Goal: Task Accomplishment & Management: Complete application form

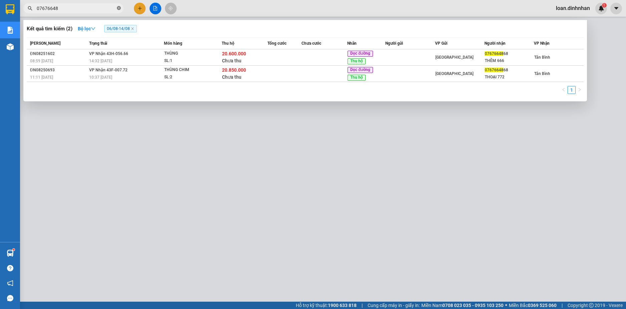
click at [120, 10] on icon "close-circle" at bounding box center [119, 8] width 4 height 4
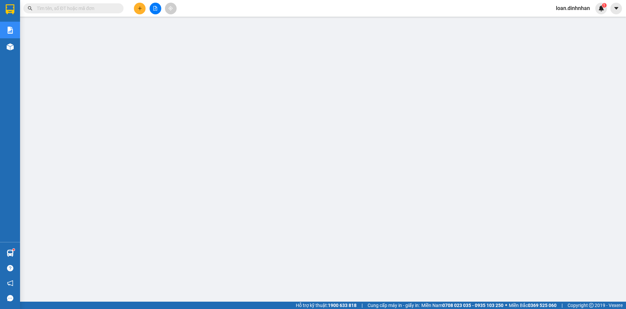
click at [118, 9] on span at bounding box center [119, 8] width 4 height 7
click at [67, 9] on input "text" at bounding box center [76, 8] width 79 height 7
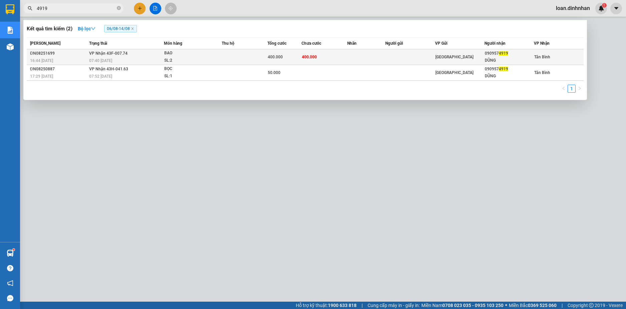
type input "4919"
click at [269, 60] on div "400.000" at bounding box center [285, 56] width 34 height 7
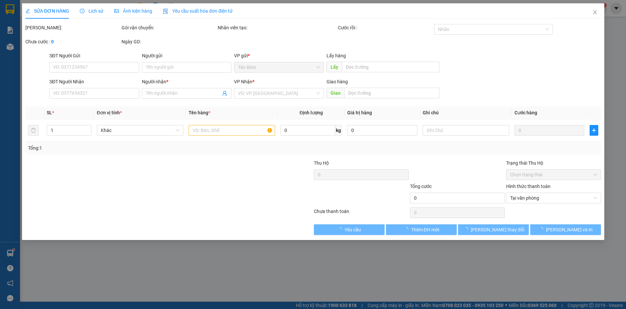
type input "0909574919"
type input "DŨNG"
type input "400.000"
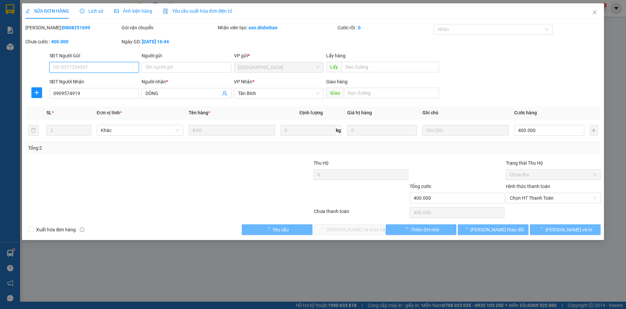
drag, startPoint x: 576, startPoint y: 194, endPoint x: 573, endPoint y: 205, distance: 11.7
click at [576, 195] on span "Chọn HT Thanh Toán" at bounding box center [552, 198] width 87 height 10
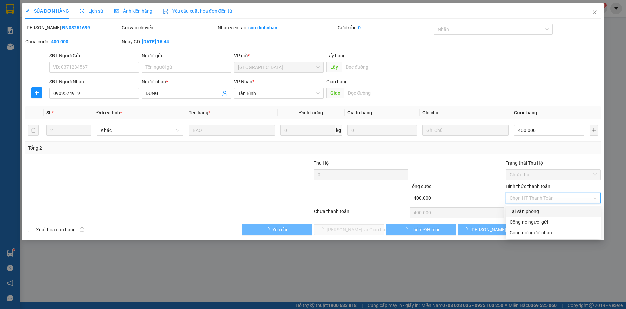
drag, startPoint x: 537, startPoint y: 209, endPoint x: 517, endPoint y: 209, distance: 19.7
click at [536, 209] on div "Tại văn phòng" at bounding box center [552, 211] width 87 height 7
type input "0"
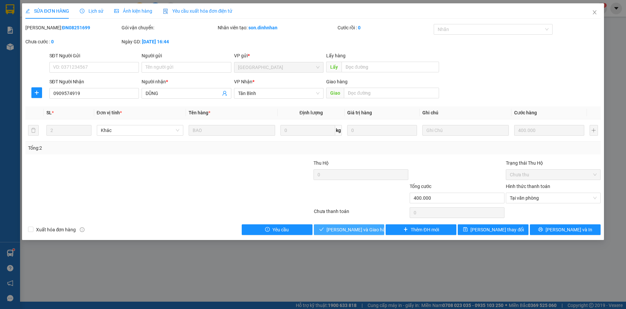
drag, startPoint x: 339, startPoint y: 232, endPoint x: 333, endPoint y: 234, distance: 6.3
click at [339, 232] on span "[PERSON_NAME] và Giao hàng" at bounding box center [358, 229] width 64 height 7
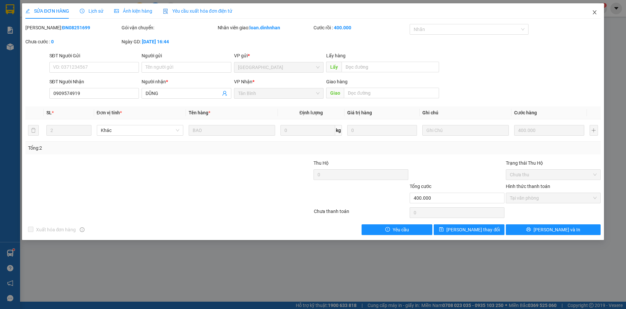
click at [594, 12] on icon "close" at bounding box center [593, 12] width 5 height 5
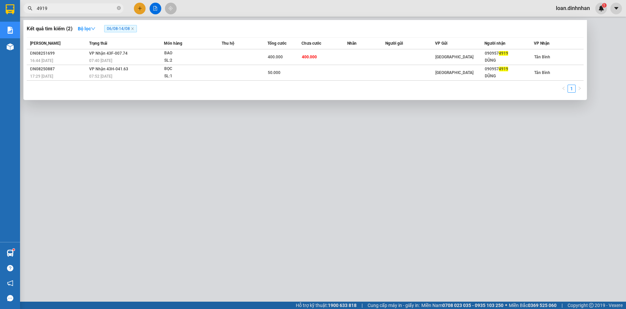
click at [121, 10] on span "4919" at bounding box center [73, 8] width 100 height 10
click at [120, 10] on icon "close-circle" at bounding box center [119, 8] width 4 height 4
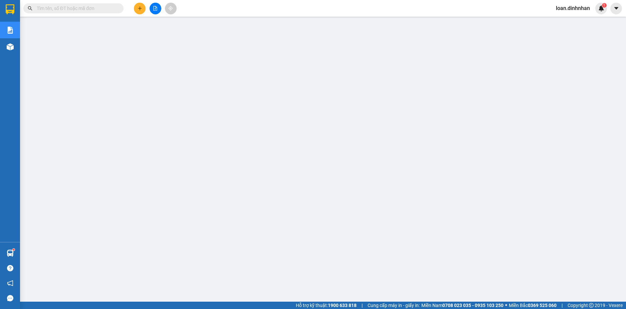
click at [119, 9] on span at bounding box center [119, 8] width 4 height 7
click at [114, 9] on input "text" at bounding box center [76, 8] width 79 height 7
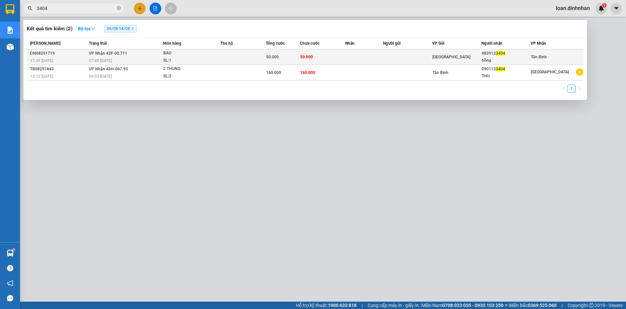
type input "3404"
click at [152, 57] on td "VP Nhận 43F-00.711 07:40 [DATE]" at bounding box center [125, 57] width 76 height 16
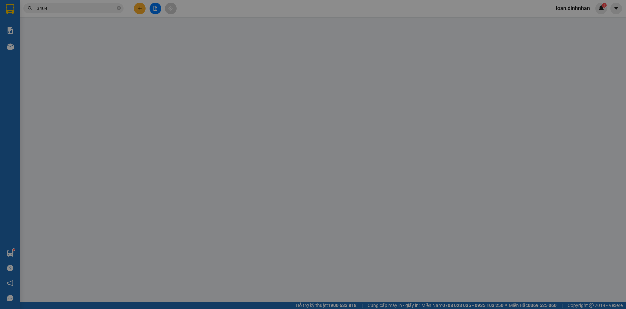
type input "0839123404"
type input "hồng"
type input "50.000"
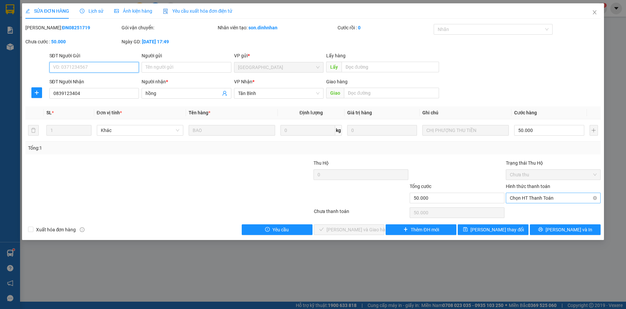
click at [526, 201] on span "Chọn HT Thanh Toán" at bounding box center [552, 198] width 87 height 10
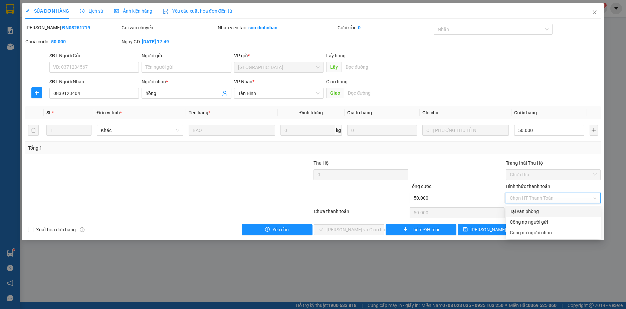
drag, startPoint x: 525, startPoint y: 210, endPoint x: 474, endPoint y: 210, distance: 51.0
click at [519, 210] on div "Tại văn phòng" at bounding box center [552, 211] width 87 height 7
type input "0"
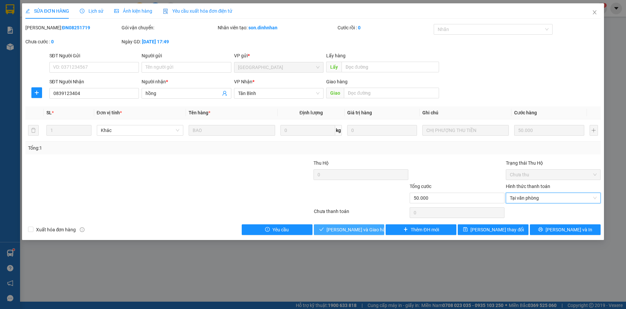
click at [346, 227] on span "[PERSON_NAME] và Giao hàng" at bounding box center [358, 229] width 64 height 7
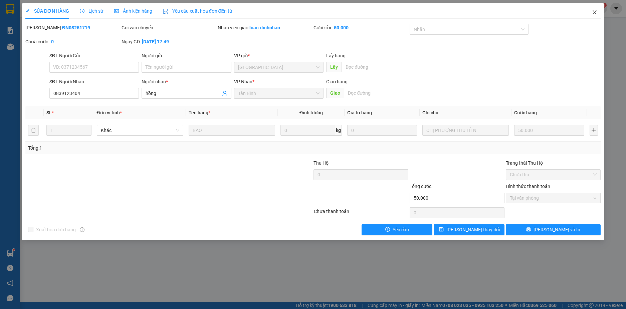
click at [594, 11] on icon "close" at bounding box center [593, 12] width 5 height 5
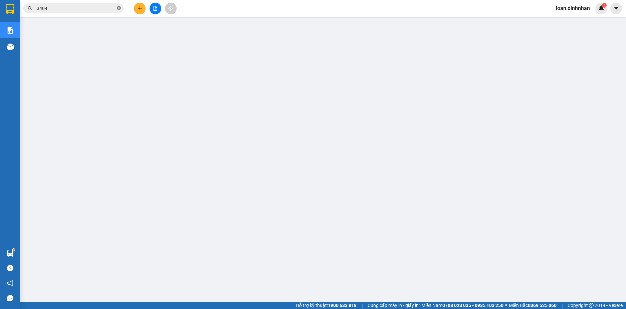
click at [120, 5] on span at bounding box center [119, 8] width 4 height 6
click at [120, 5] on span at bounding box center [119, 8] width 4 height 7
click at [114, 10] on input "text" at bounding box center [76, 8] width 79 height 7
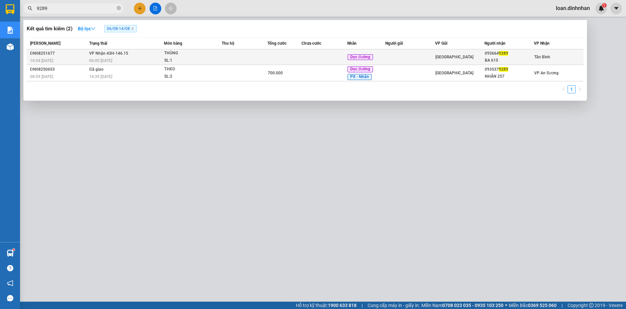
type input "9289"
click at [319, 60] on td at bounding box center [324, 57] width 46 height 16
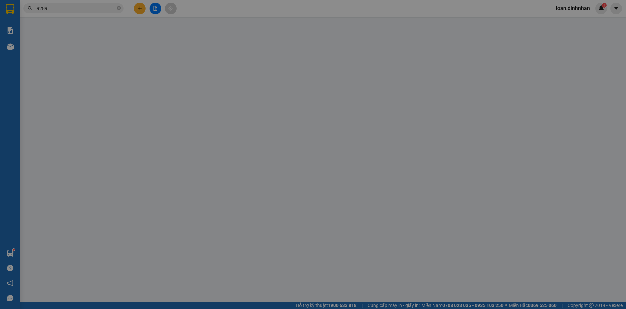
type input "0936649289"
type input "BA 615"
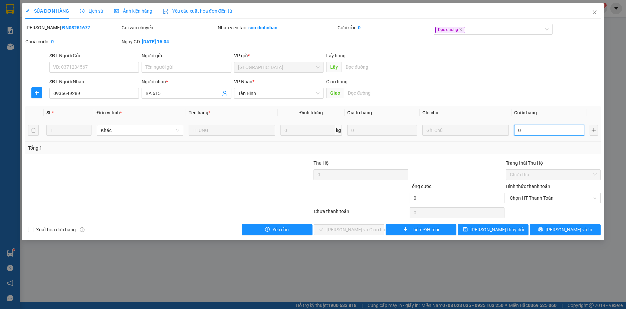
click at [527, 125] on input "0" at bounding box center [549, 130] width 70 height 11
type input "5"
type input "50"
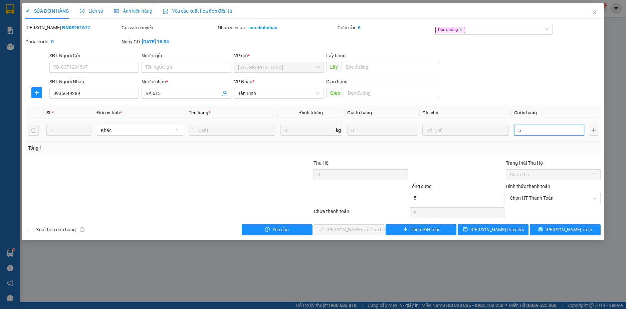
type input "50"
type input "50.000"
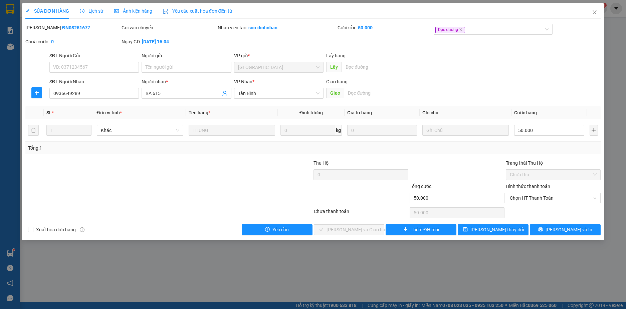
drag, startPoint x: 531, startPoint y: 145, endPoint x: 553, endPoint y: 182, distance: 42.8
click at [535, 154] on div "Total Paid Fee 0 Total UnPaid Fee 0 Cash Collection Total Fee Mã ĐH: ĐN08251677…" at bounding box center [312, 129] width 575 height 211
click at [569, 200] on span "Chọn HT Thanh Toán" at bounding box center [552, 198] width 87 height 10
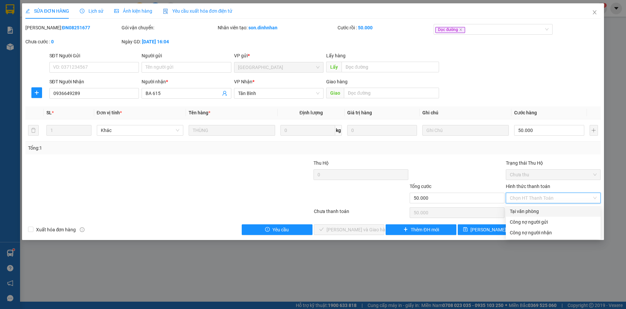
drag, startPoint x: 546, startPoint y: 209, endPoint x: 514, endPoint y: 221, distance: 34.5
click at [539, 213] on div "Tại văn phòng" at bounding box center [552, 211] width 87 height 7
type input "0"
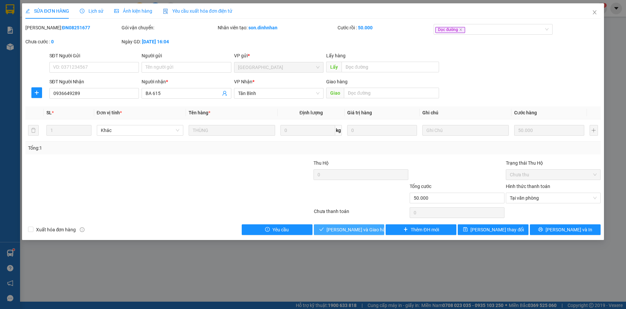
drag, startPoint x: 364, startPoint y: 230, endPoint x: 388, endPoint y: 244, distance: 28.1
click at [364, 230] on span "[PERSON_NAME] và Giao hàng" at bounding box center [358, 229] width 64 height 7
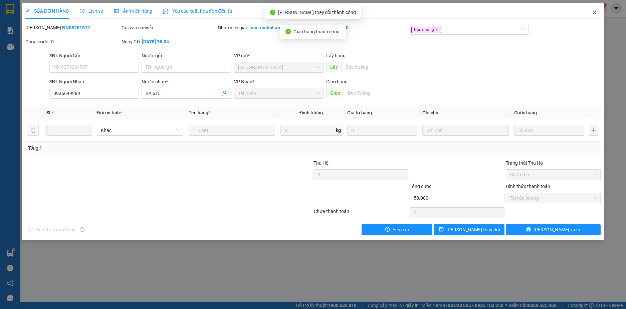
click at [595, 13] on icon "close" at bounding box center [593, 12] width 5 height 5
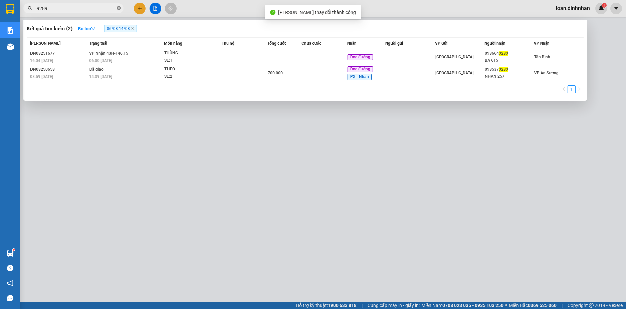
click at [119, 6] on span at bounding box center [119, 8] width 4 height 6
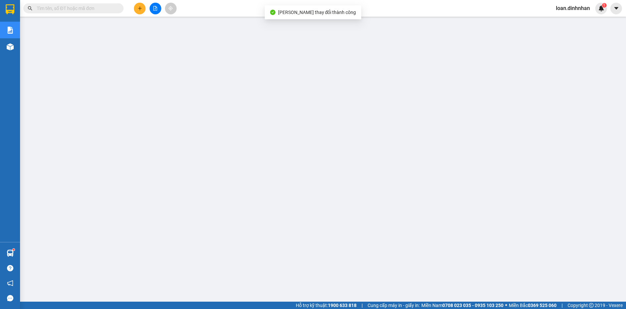
click at [114, 7] on input "text" at bounding box center [76, 8] width 79 height 7
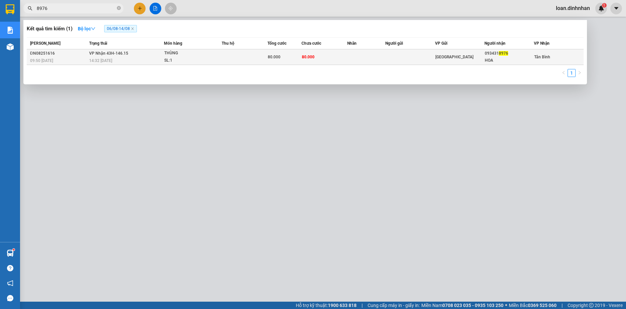
type input "8976"
click at [167, 56] on div "THÙNG" at bounding box center [189, 53] width 50 height 7
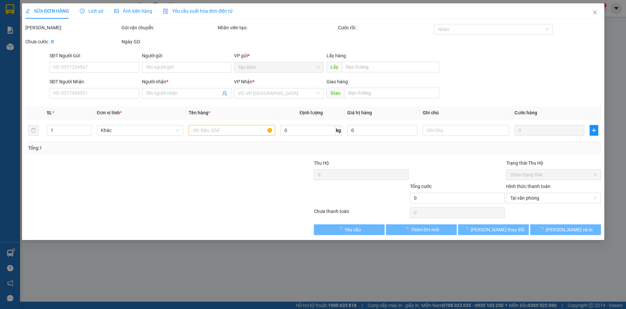
type input "0934318976"
type input "HOA"
type input "80.000"
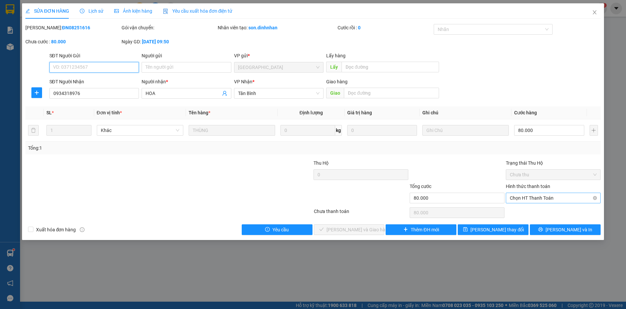
click at [546, 198] on span "Chọn HT Thanh Toán" at bounding box center [552, 198] width 87 height 10
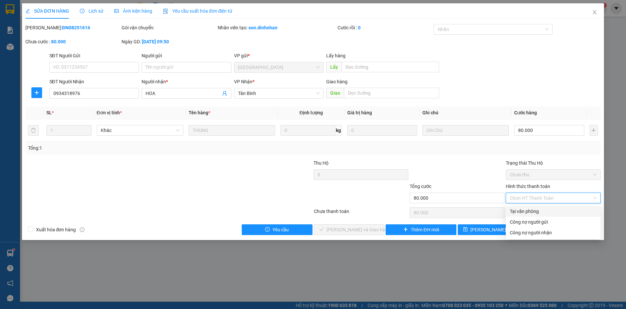
click at [541, 210] on div "Tại văn phòng" at bounding box center [552, 211] width 95 height 11
type input "0"
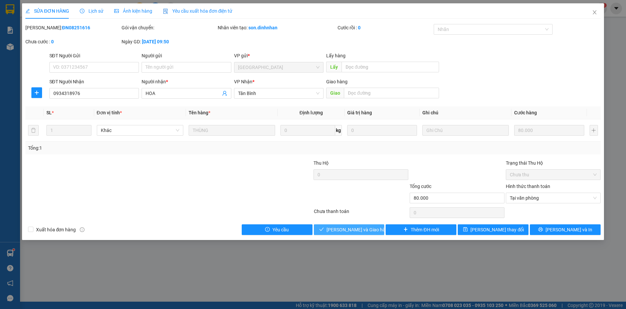
drag, startPoint x: 358, startPoint y: 227, endPoint x: 369, endPoint y: 226, distance: 11.5
click at [359, 227] on span "[PERSON_NAME] và Giao hàng" at bounding box center [358, 229] width 64 height 7
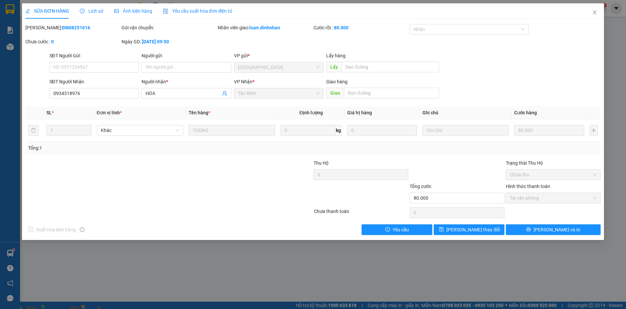
click at [123, 309] on img at bounding box center [121, 313] width 4 height 4
click at [595, 12] on icon "close" at bounding box center [594, 12] width 4 height 4
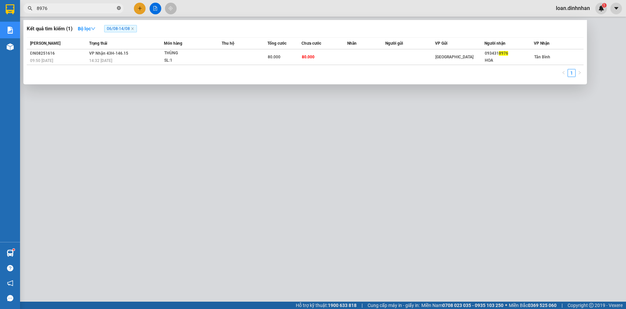
click at [119, 9] on icon "close-circle" at bounding box center [119, 8] width 4 height 4
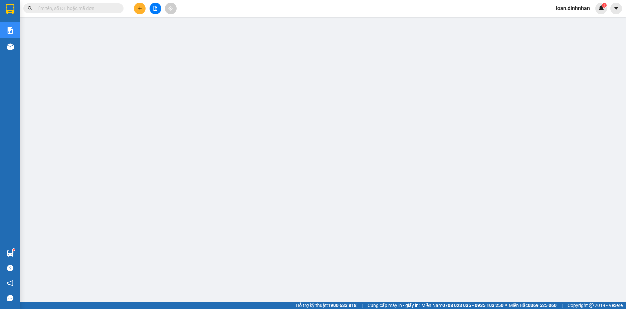
click at [112, 8] on input "text" at bounding box center [76, 8] width 79 height 7
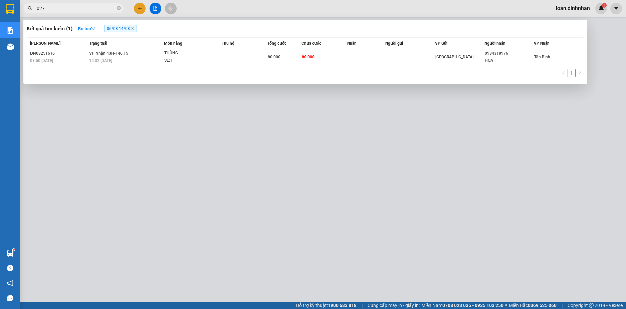
type input "0279"
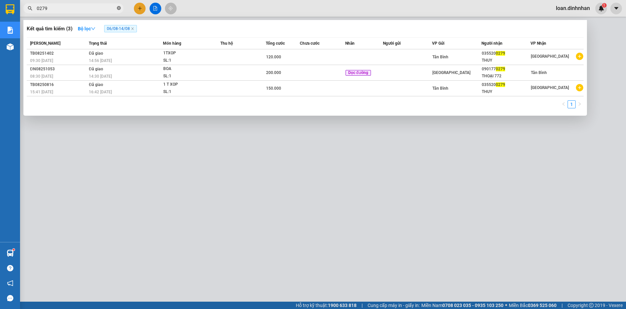
click at [120, 8] on icon "close-circle" at bounding box center [119, 8] width 4 height 4
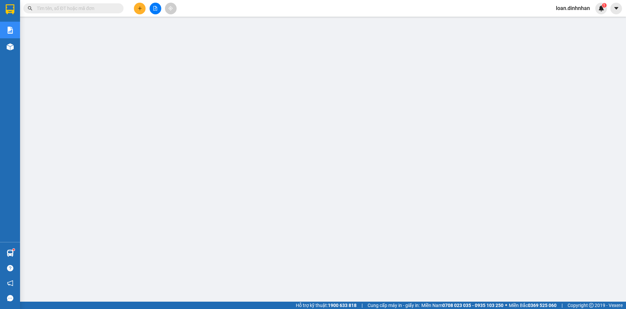
click at [110, 9] on input "text" at bounding box center [76, 8] width 79 height 7
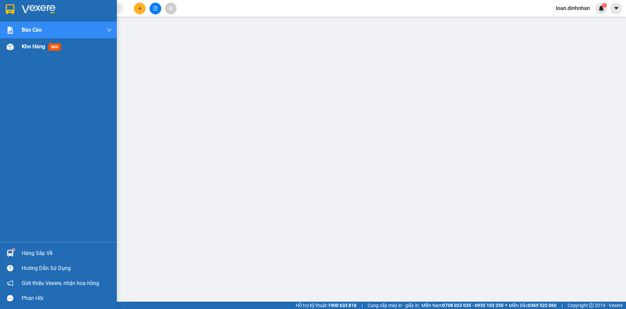
click at [23, 46] on span "Kho hàng" at bounding box center [33, 46] width 23 height 6
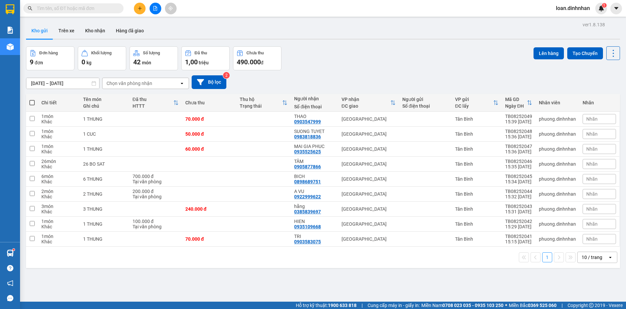
click at [37, 28] on button "Kho gửi" at bounding box center [39, 31] width 27 height 16
click at [20, 26] on section "Kết quả tìm kiếm ( 3 ) Bộ lọc 06/08 - 14/08 Mã ĐH Trạng thái Món hàng Thu hộ Tổ…" at bounding box center [313, 154] width 626 height 309
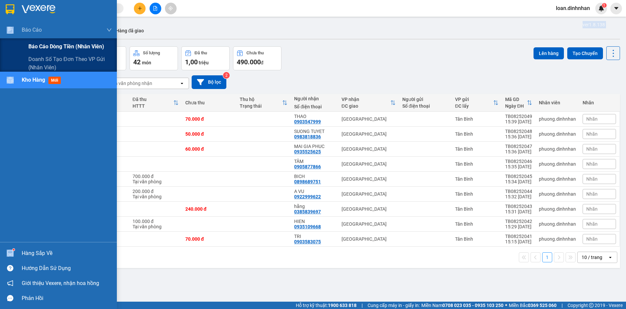
click at [44, 45] on span "Báo cáo dòng tiền (nhân viên)" at bounding box center [66, 46] width 76 height 8
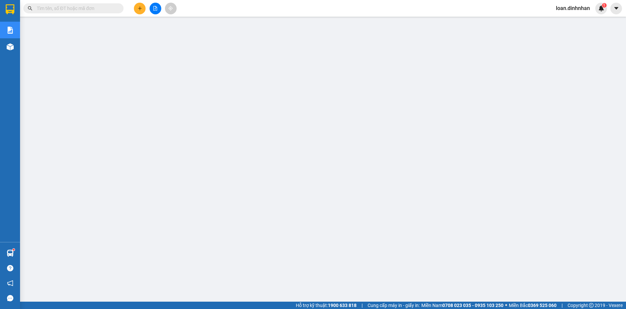
click at [98, 9] on input "text" at bounding box center [76, 8] width 79 height 7
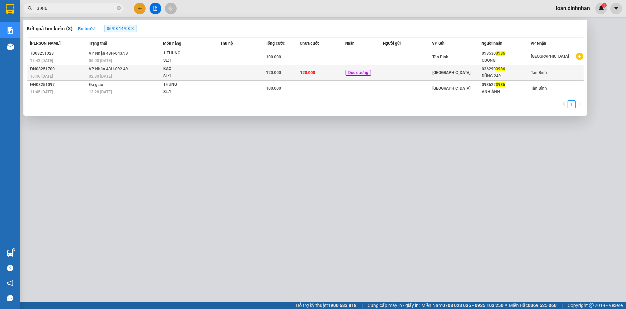
type input "3986"
click at [227, 69] on td at bounding box center [242, 73] width 45 height 16
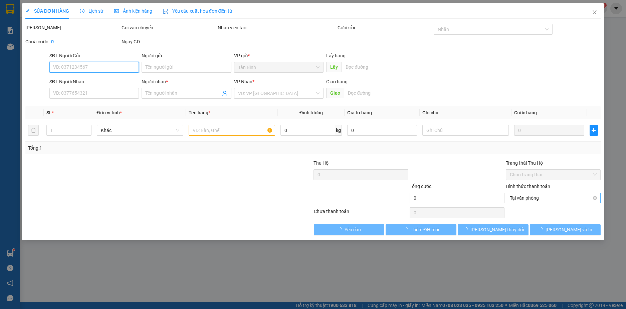
type input "0362903986"
type input "DŨNG 249"
type input "120.000"
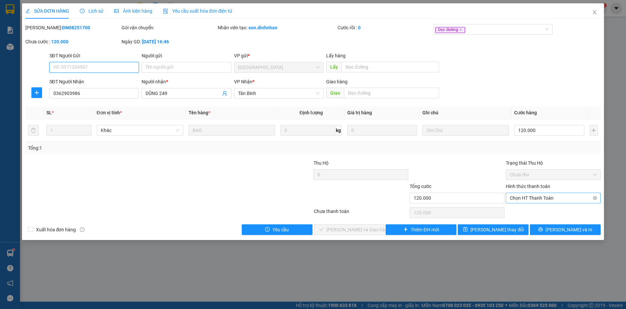
click at [552, 198] on span "Chọn HT Thanh Toán" at bounding box center [552, 198] width 87 height 10
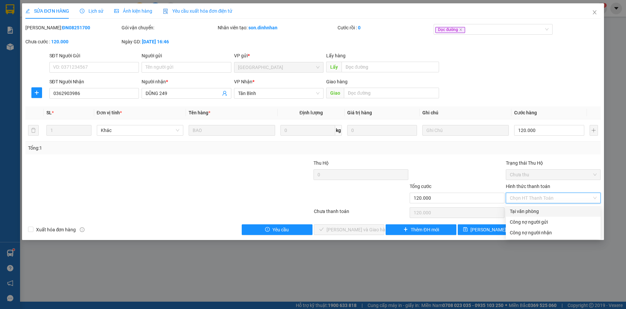
drag, startPoint x: 527, startPoint y: 211, endPoint x: 502, endPoint y: 218, distance: 25.3
click at [525, 212] on div "Tại văn phòng" at bounding box center [552, 211] width 87 height 7
type input "0"
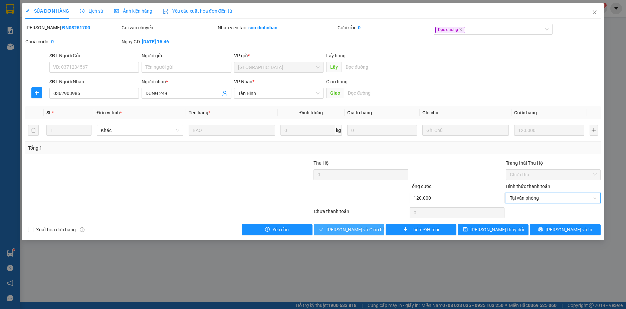
click at [338, 229] on span "[PERSON_NAME] và Giao hàng" at bounding box center [358, 229] width 64 height 7
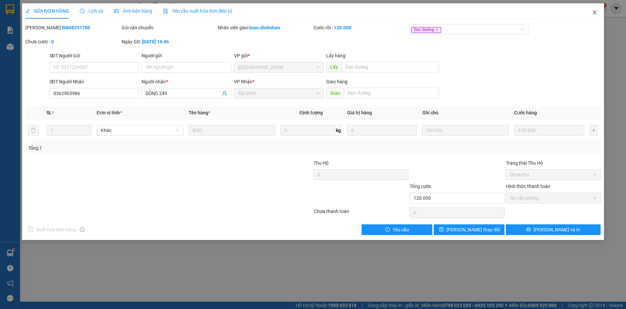
click at [591, 13] on icon "close" at bounding box center [593, 12] width 5 height 5
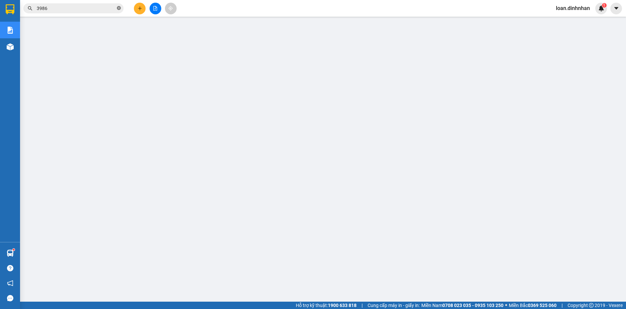
click at [120, 9] on icon "close-circle" at bounding box center [119, 8] width 4 height 4
click at [89, 7] on input "text" at bounding box center [76, 8] width 79 height 7
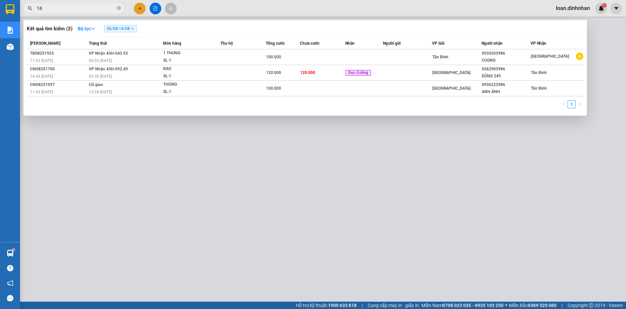
type input "180"
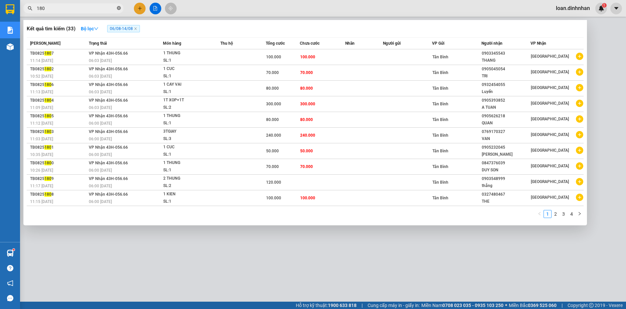
click at [120, 7] on icon "close-circle" at bounding box center [119, 8] width 4 height 4
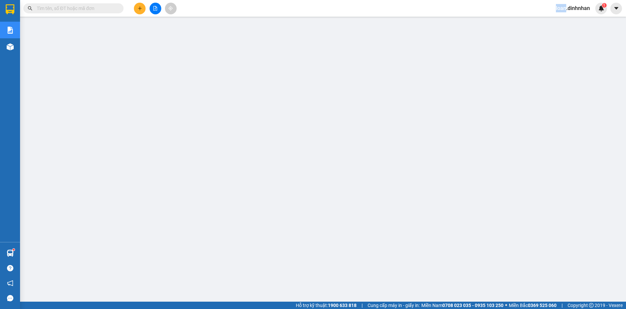
click at [120, 7] on span at bounding box center [119, 8] width 4 height 7
click at [98, 6] on div "Kết quả tìm kiếm ( 33 ) Bộ lọc 06/08 - 14/08 Mã ĐH Trạng thái Món hàng Thu hộ T…" at bounding box center [313, 8] width 626 height 17
click at [99, 8] on input "text" at bounding box center [76, 8] width 79 height 7
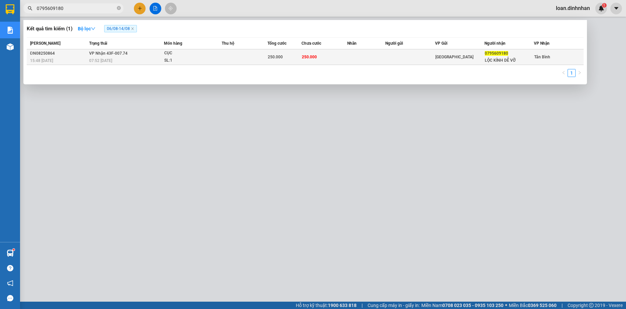
type input "0795609180"
click at [284, 55] on div "250.000" at bounding box center [285, 56] width 34 height 7
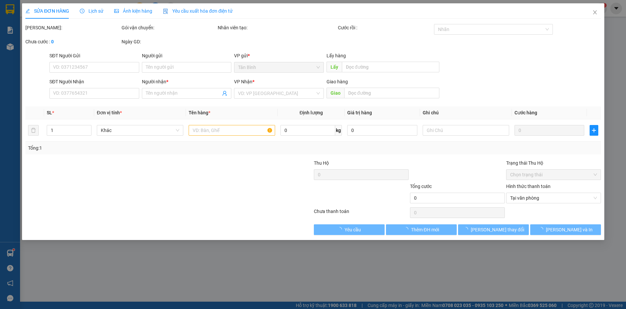
type input "0795609180"
type input "LỘC KÍNH DỄ VỠ"
type input "250.000"
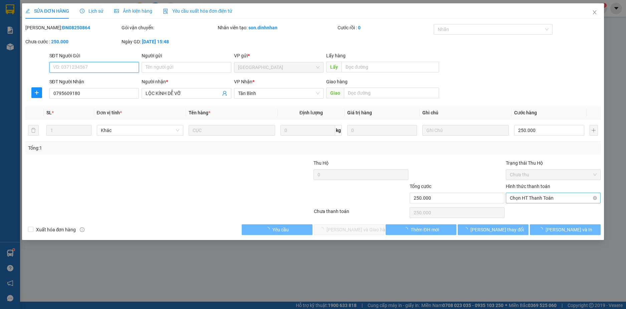
click at [522, 197] on span "Chọn HT Thanh Toán" at bounding box center [552, 198] width 87 height 10
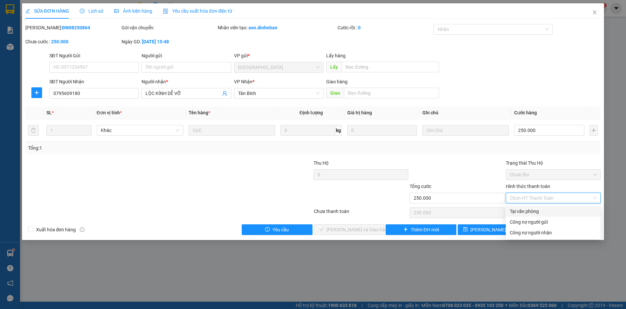
click at [513, 212] on div "Tại văn phòng" at bounding box center [552, 211] width 87 height 7
type input "0"
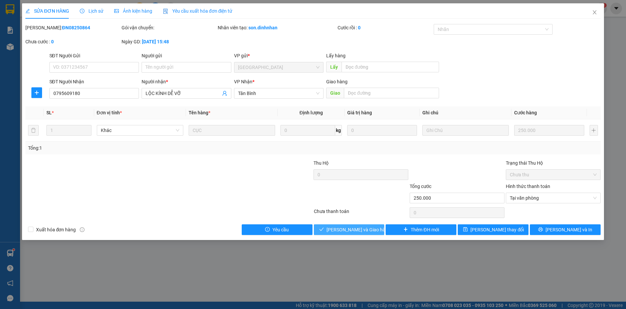
click at [363, 232] on span "[PERSON_NAME] và Giao hàng" at bounding box center [358, 229] width 64 height 7
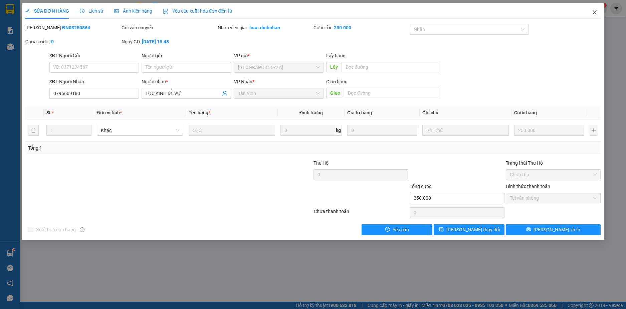
click at [597, 11] on icon "close" at bounding box center [593, 12] width 5 height 5
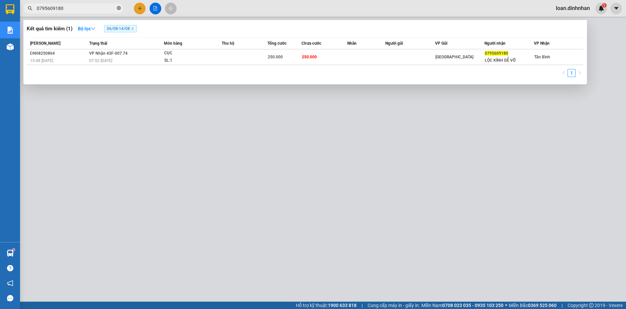
click at [120, 9] on icon "close-circle" at bounding box center [119, 8] width 4 height 4
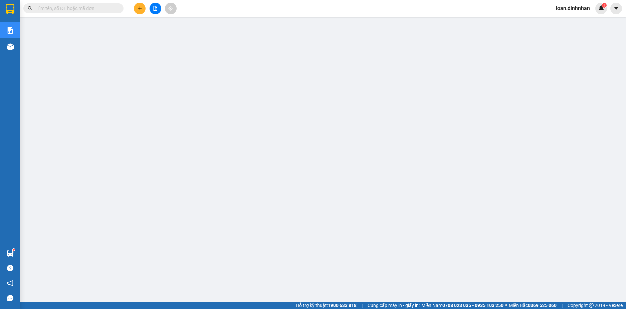
click at [117, 9] on span at bounding box center [119, 8] width 4 height 7
click at [89, 5] on input "text" at bounding box center [76, 8] width 79 height 7
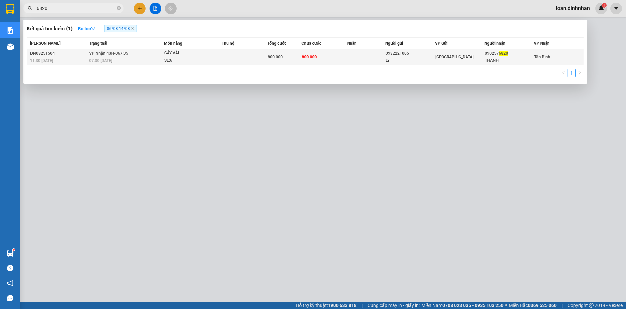
type input "6820"
click at [231, 55] on td at bounding box center [245, 57] width 46 height 16
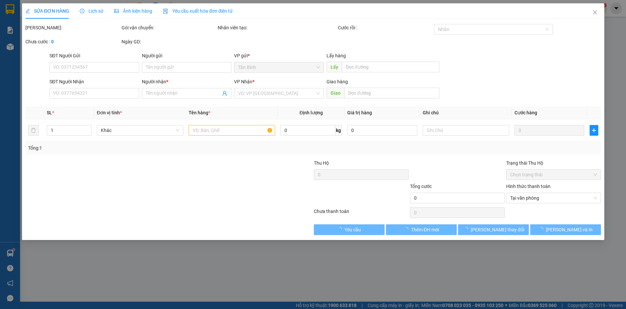
type input "0932221005"
type input "LY"
type input "0902576820"
type input "THANH"
type input "800.000"
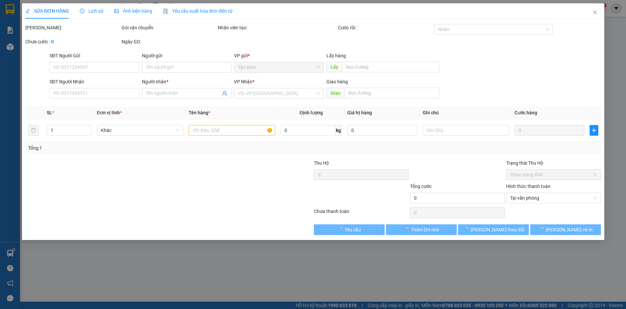
type input "800.000"
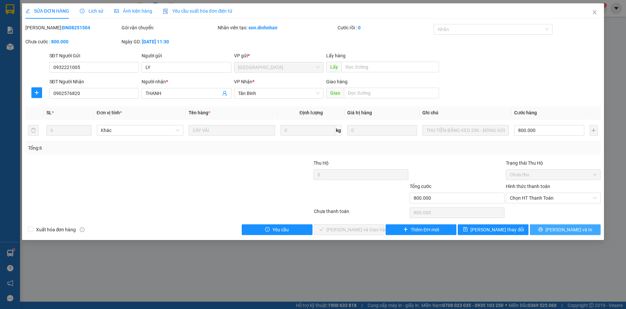
click at [542, 232] on span "printer" at bounding box center [540, 229] width 5 height 5
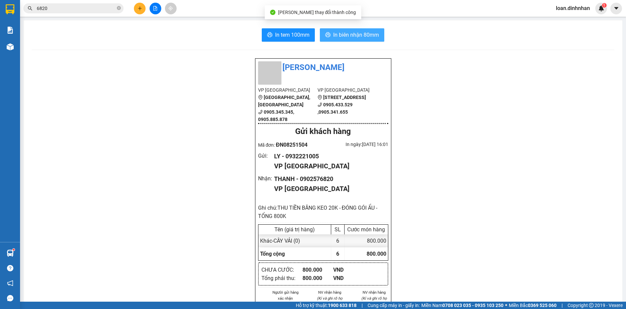
click at [342, 36] on span "In biên nhận 80mm" at bounding box center [356, 35] width 46 height 8
drag, startPoint x: 338, startPoint y: 33, endPoint x: 360, endPoint y: 62, distance: 37.2
click at [338, 32] on span "In biên nhận 80mm" at bounding box center [356, 35] width 46 height 8
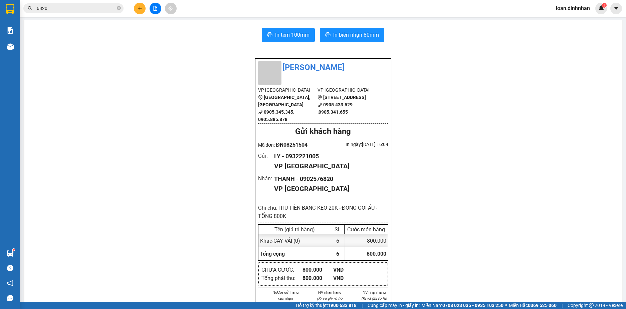
click at [60, 7] on span "6820" at bounding box center [73, 8] width 100 height 10
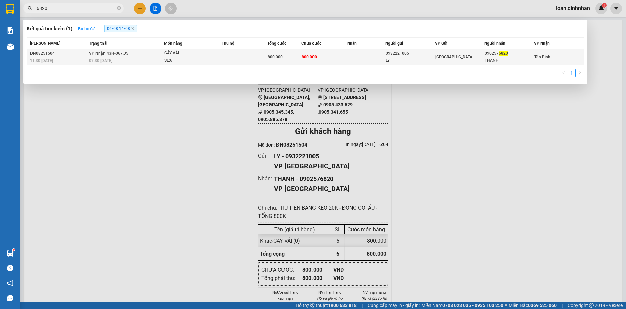
click at [97, 52] on span "VP Nhận 43H-067.95" at bounding box center [108, 53] width 39 height 5
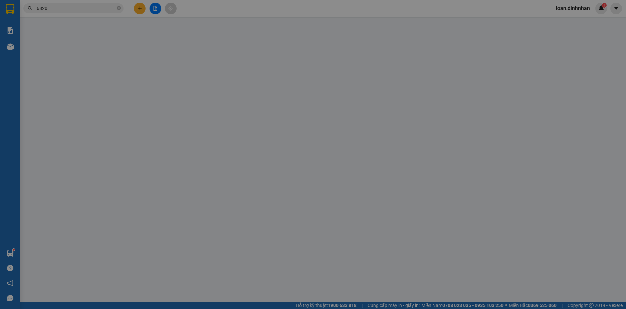
type input "0932221005"
type input "LY"
type input "0902576820"
type input "THANH"
type input "800.000"
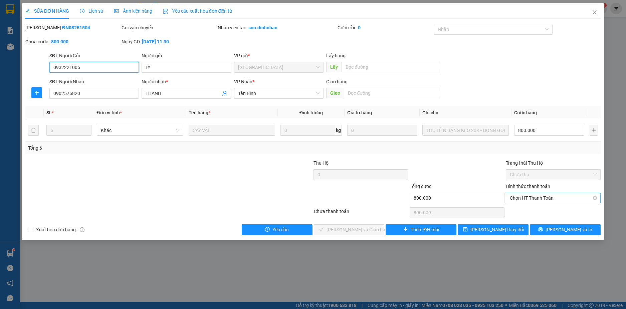
click at [521, 198] on span "Chọn HT Thanh Toán" at bounding box center [552, 198] width 87 height 10
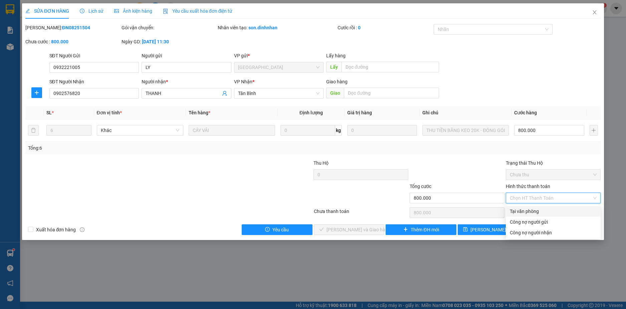
click at [522, 213] on div "Tại văn phòng" at bounding box center [552, 211] width 87 height 7
type input "0"
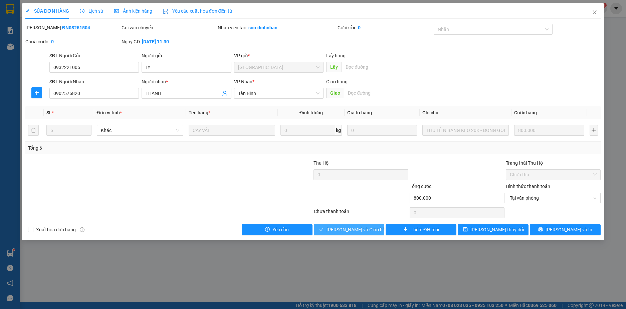
click at [360, 232] on span "[PERSON_NAME] và Giao hàng" at bounding box center [358, 229] width 64 height 7
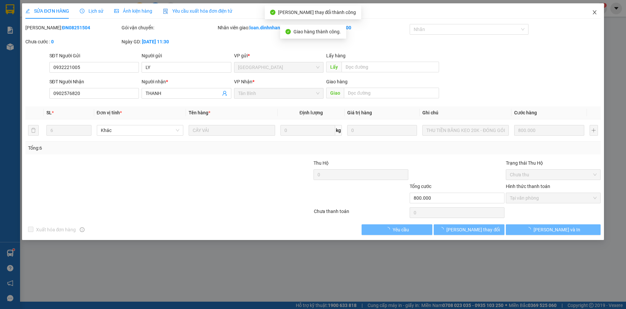
click at [593, 11] on icon "close" at bounding box center [593, 12] width 5 height 5
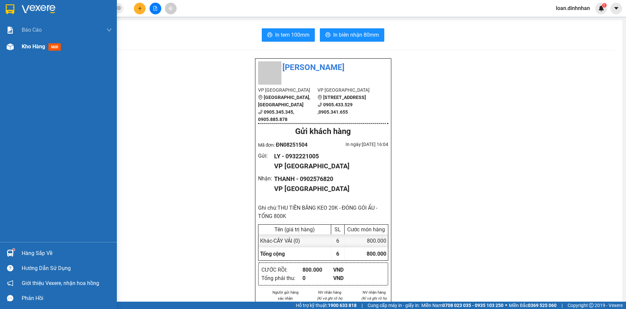
click at [10, 45] on img at bounding box center [10, 46] width 7 height 7
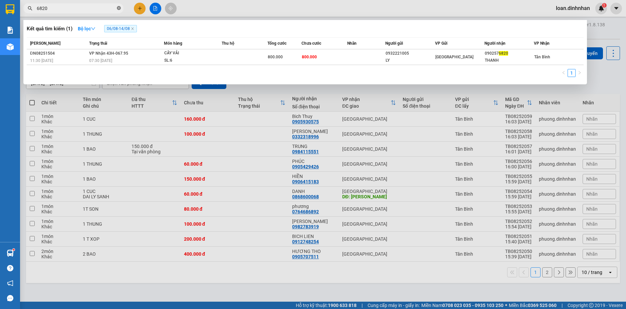
click at [119, 8] on icon "close-circle" at bounding box center [119, 8] width 4 height 4
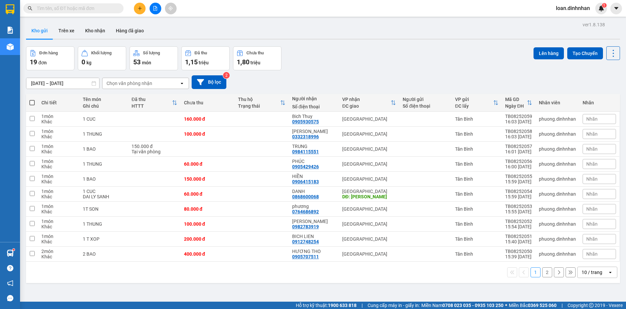
click at [115, 8] on input "text" at bounding box center [76, 8] width 79 height 7
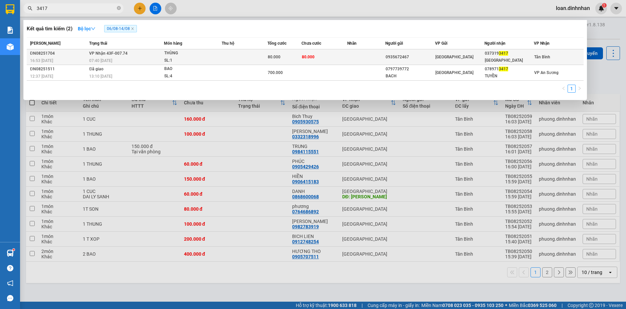
type input "3417"
click at [193, 59] on div "SL: 1" at bounding box center [189, 60] width 50 height 7
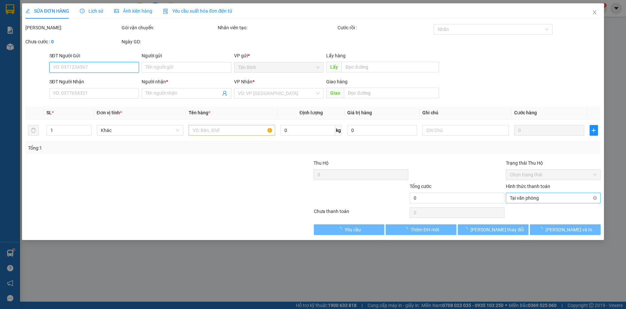
click at [515, 195] on span "Tại văn phòng" at bounding box center [552, 198] width 87 height 10
type input "0935672467"
type input "0373193417"
type input "[GEOGRAPHIC_DATA]"
type input "80.000"
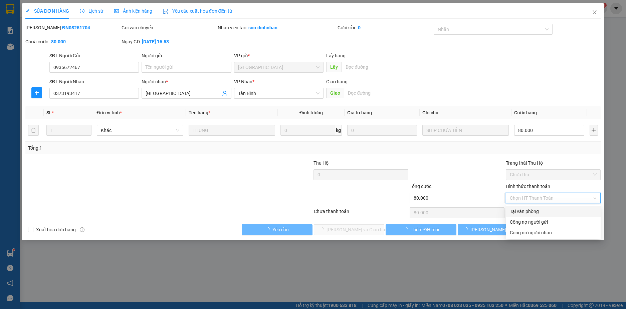
drag, startPoint x: 515, startPoint y: 209, endPoint x: 510, endPoint y: 216, distance: 8.3
click at [515, 210] on div "Tại văn phòng" at bounding box center [552, 211] width 87 height 7
type input "0"
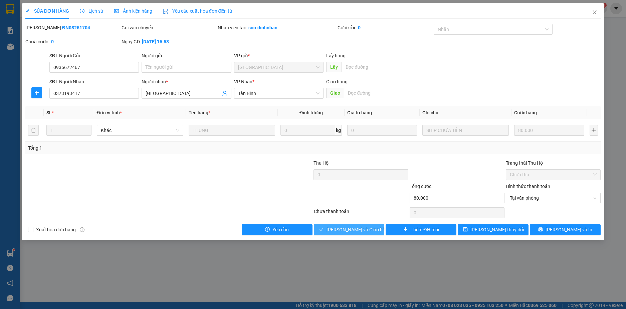
click at [368, 225] on button "[PERSON_NAME] và Giao hàng" at bounding box center [349, 230] width 71 height 11
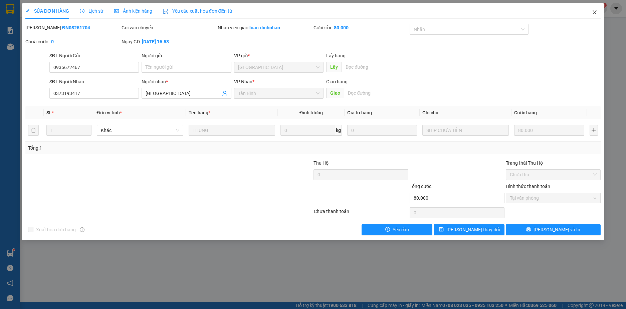
click at [596, 12] on span "Close" at bounding box center [594, 12] width 19 height 19
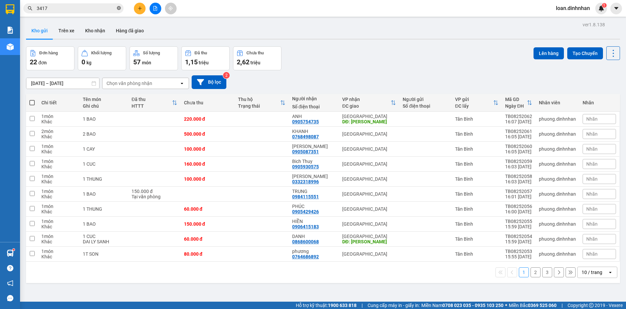
click at [119, 6] on icon "close-circle" at bounding box center [119, 8] width 4 height 4
click at [117, 6] on span at bounding box center [119, 8] width 4 height 7
click at [51, 9] on input "text" at bounding box center [76, 8] width 79 height 7
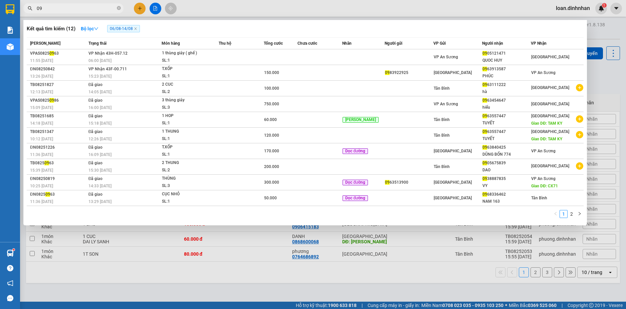
type input "093"
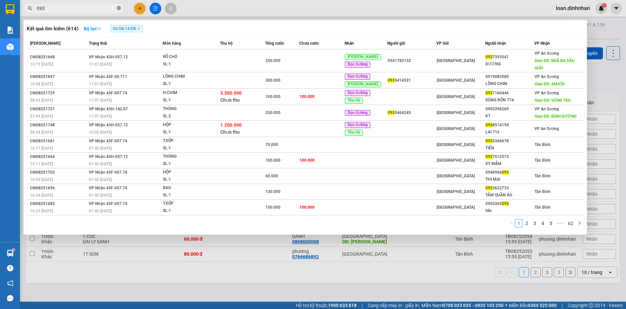
click at [120, 9] on icon "close-circle" at bounding box center [119, 8] width 4 height 4
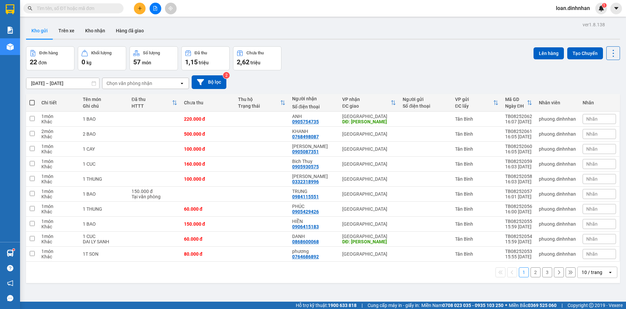
click at [120, 9] on span at bounding box center [119, 8] width 4 height 7
click at [92, 7] on input "text" at bounding box center [76, 8] width 79 height 7
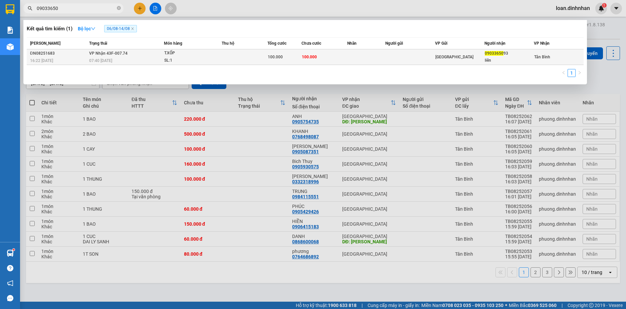
type input "09033650"
click at [91, 53] on span "VP Nhận 43F-007.74" at bounding box center [108, 53] width 38 height 5
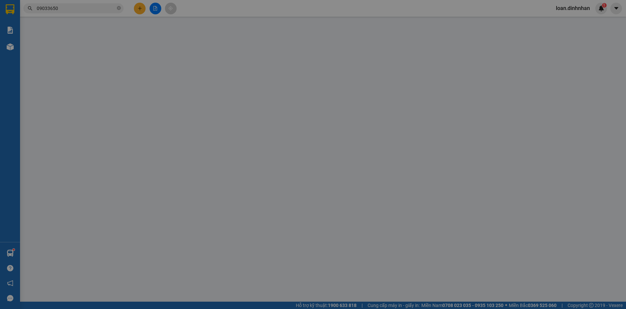
type input "0903365093"
type input "liên"
type input "100.000"
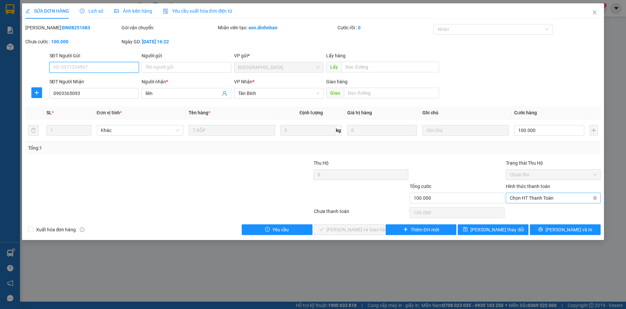
click at [529, 199] on span "Chọn HT Thanh Toán" at bounding box center [552, 198] width 87 height 10
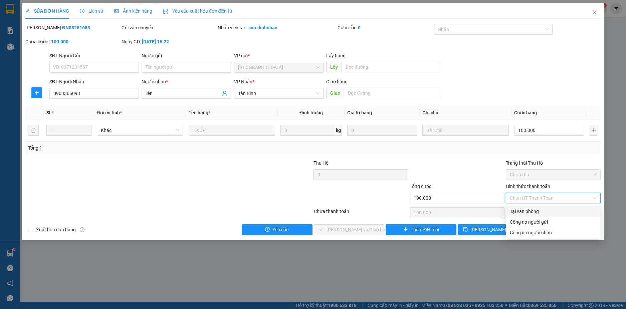
drag, startPoint x: 528, startPoint y: 204, endPoint x: 516, endPoint y: 224, distance: 23.3
click at [528, 210] on div "Tại văn phòng" at bounding box center [552, 211] width 87 height 7
type input "0"
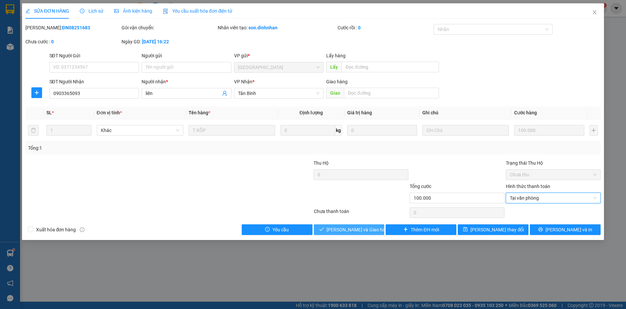
click at [365, 227] on span "[PERSON_NAME] và Giao hàng" at bounding box center [358, 229] width 64 height 7
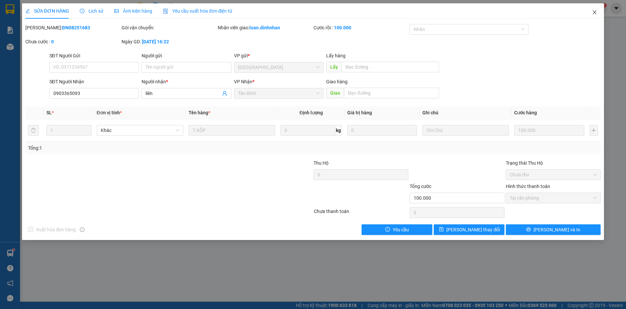
click at [595, 13] on icon "close" at bounding box center [593, 12] width 5 height 5
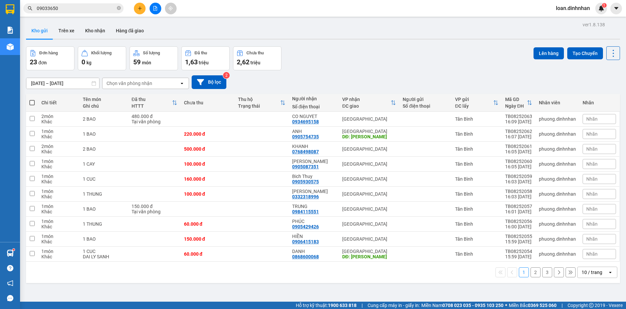
click at [116, 9] on span "09033650" at bounding box center [73, 8] width 100 height 10
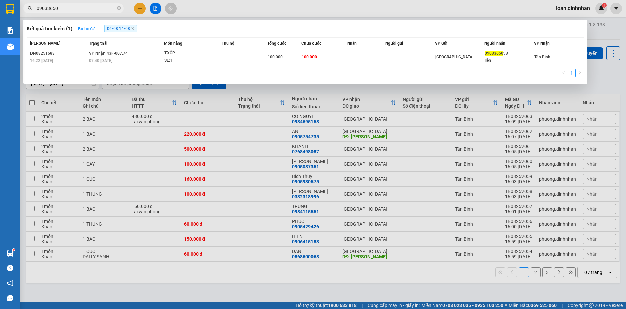
click at [116, 9] on span "09033650" at bounding box center [73, 8] width 100 height 10
drag, startPoint x: 121, startPoint y: 9, endPoint x: 112, endPoint y: 5, distance: 9.1
click at [118, 7] on span "09033650" at bounding box center [73, 8] width 100 height 10
click at [114, 5] on input "09033650" at bounding box center [76, 8] width 79 height 7
click at [118, 9] on icon "close-circle" at bounding box center [119, 8] width 4 height 4
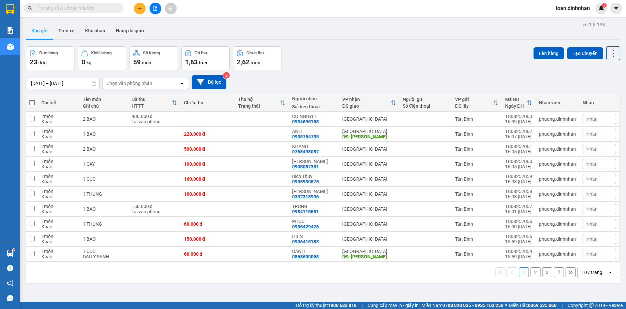
click at [118, 9] on span at bounding box center [119, 8] width 4 height 7
click at [104, 4] on span at bounding box center [73, 8] width 100 height 10
click at [104, 9] on input "text" at bounding box center [76, 8] width 79 height 7
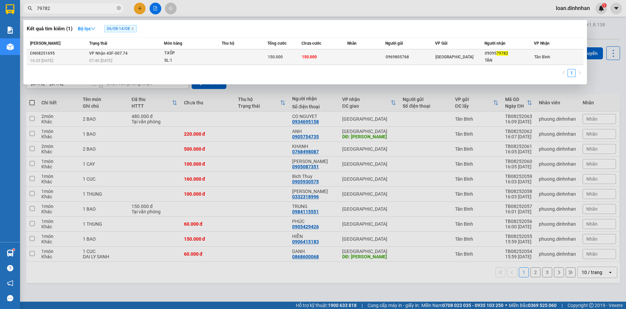
type input "79782"
click at [176, 60] on div "SL: 1" at bounding box center [189, 60] width 50 height 7
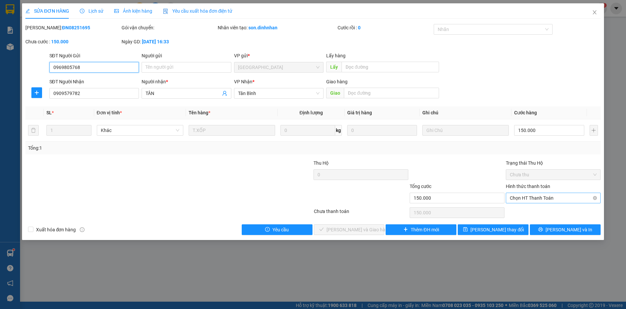
click at [576, 199] on span "Chọn HT Thanh Toán" at bounding box center [552, 198] width 87 height 10
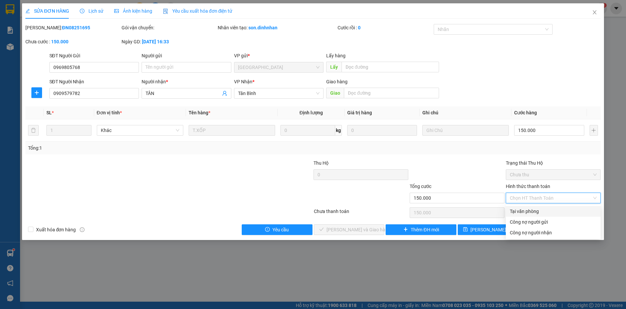
click at [572, 211] on div "Tại văn phòng" at bounding box center [552, 211] width 87 height 7
type input "0"
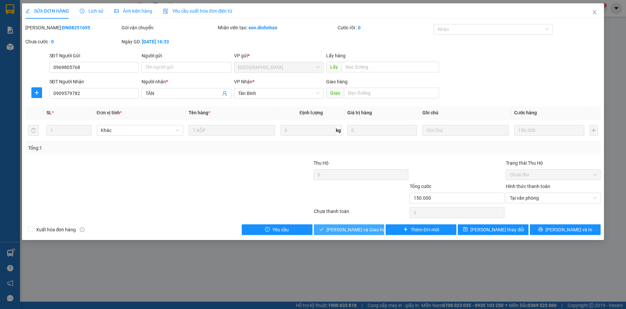
click at [381, 229] on button "[PERSON_NAME] và Giao hàng" at bounding box center [349, 230] width 71 height 11
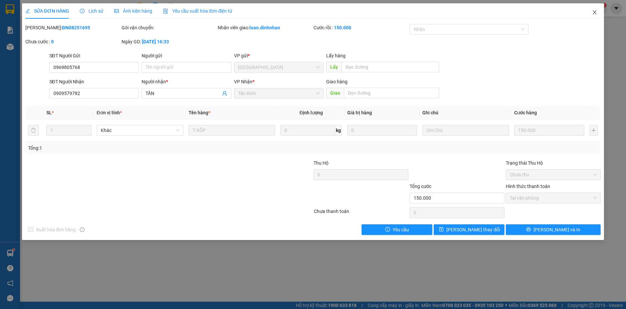
click at [593, 14] on icon "close" at bounding box center [594, 12] width 4 height 4
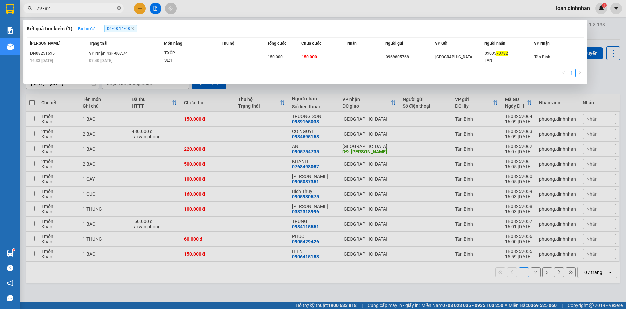
click at [120, 7] on icon "close-circle" at bounding box center [119, 8] width 4 height 4
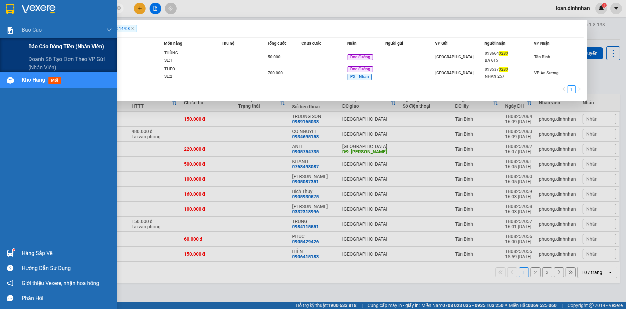
type input "9289"
click at [46, 44] on span "Báo cáo dòng tiền (nhân viên)" at bounding box center [66, 46] width 76 height 8
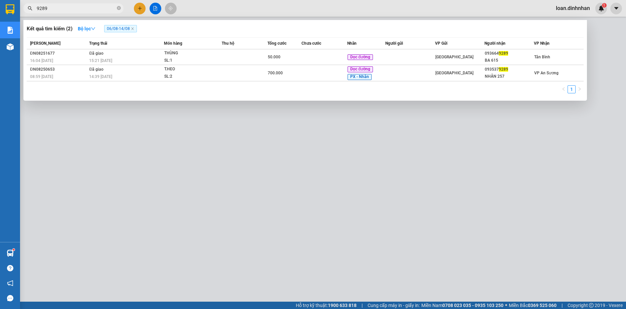
click at [85, 121] on div at bounding box center [313, 154] width 626 height 309
click at [117, 9] on icon "close-circle" at bounding box center [119, 8] width 4 height 4
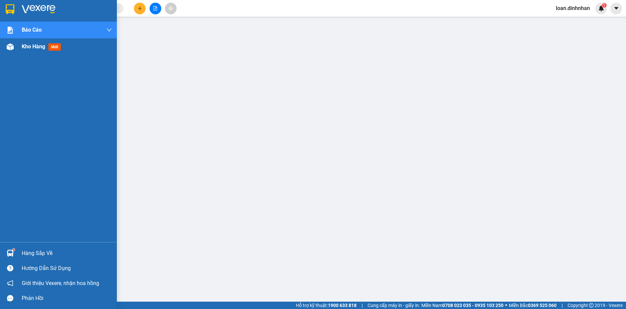
click at [14, 46] on div at bounding box center [10, 47] width 12 height 12
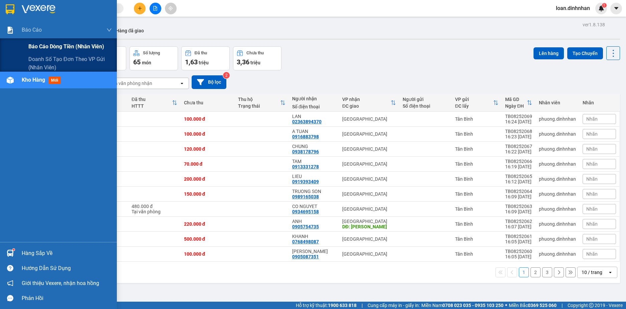
drag, startPoint x: 46, startPoint y: 46, endPoint x: 50, endPoint y: 44, distance: 4.1
click at [47, 46] on span "Báo cáo dòng tiền (nhân viên)" at bounding box center [66, 46] width 76 height 8
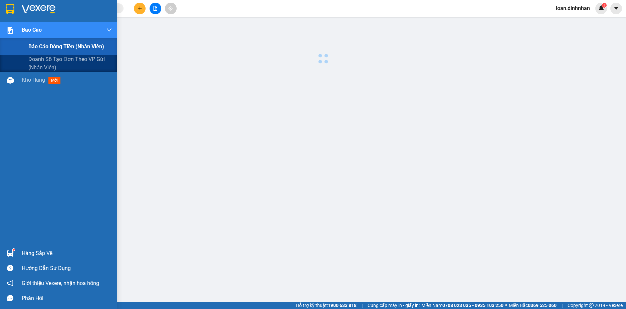
click at [50, 44] on span "Báo cáo dòng tiền (nhân viên)" at bounding box center [66, 46] width 76 height 8
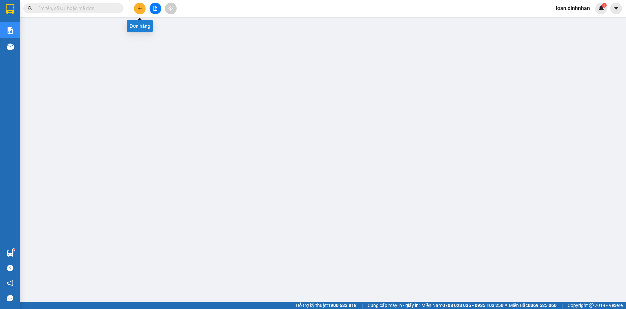
click at [139, 8] on icon "plus" at bounding box center [139, 8] width 5 height 5
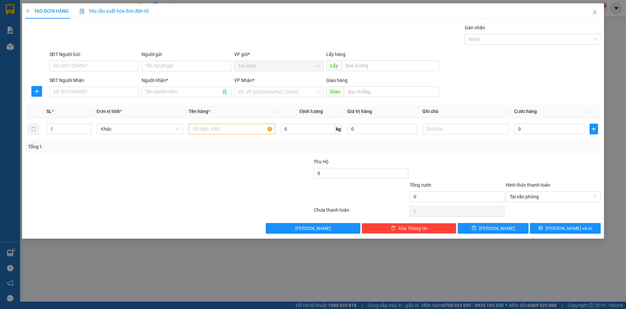
click at [105, 86] on div "SĐT Người Nhận" at bounding box center [94, 82] width 90 height 10
click at [107, 87] on input "SĐT Người Nhận" at bounding box center [94, 92] width 90 height 11
drag, startPoint x: 591, startPoint y: 8, endPoint x: 593, endPoint y: 18, distance: 10.4
click at [591, 8] on span "Close" at bounding box center [594, 12] width 19 height 19
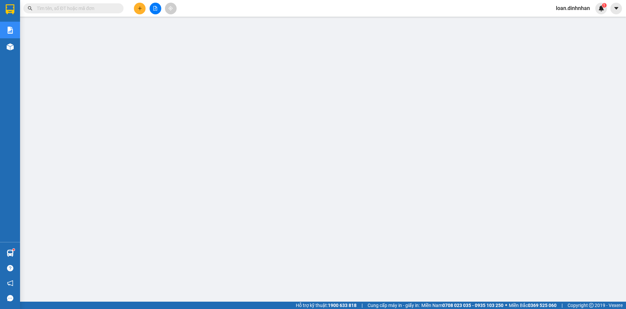
drag, startPoint x: 109, startPoint y: 15, endPoint x: 110, endPoint y: 9, distance: 5.5
click at [110, 12] on div "Kết quả tìm kiếm ( 2 ) Bộ lọc 06/08 - 14/08 Mã ĐH Trạng thái Món hàng Thu hộ Tổ…" at bounding box center [313, 8] width 626 height 17
click at [110, 9] on input "text" at bounding box center [76, 8] width 79 height 7
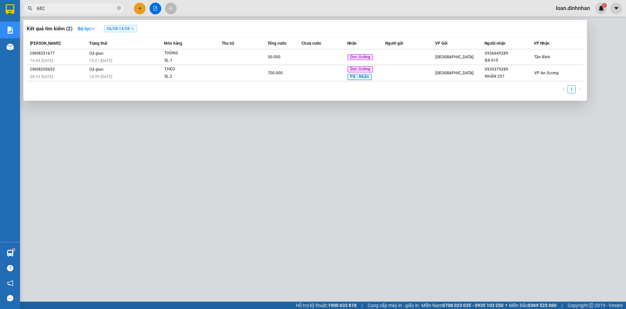
type input "6820"
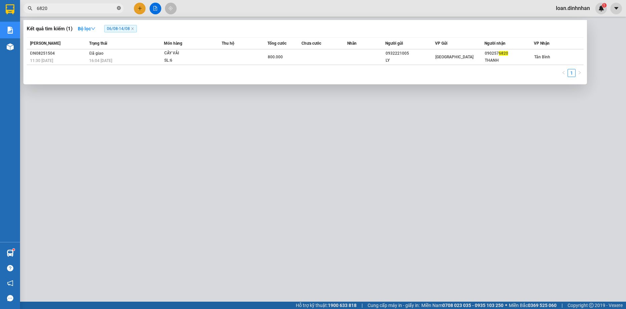
click at [118, 8] on icon "close-circle" at bounding box center [119, 8] width 4 height 4
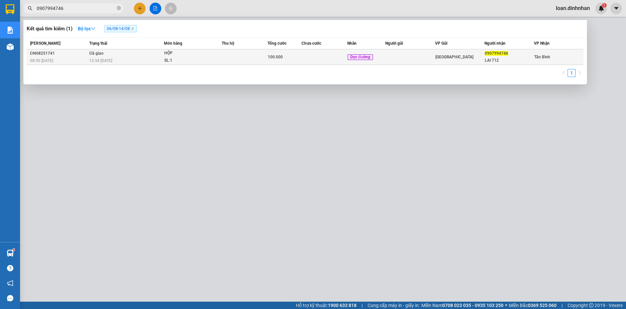
type input "0907994746"
click at [279, 59] on span "100.000" at bounding box center [275, 57] width 15 height 5
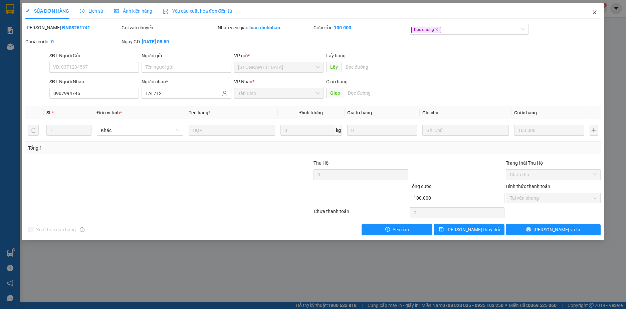
click at [593, 13] on icon "close" at bounding box center [593, 12] width 5 height 5
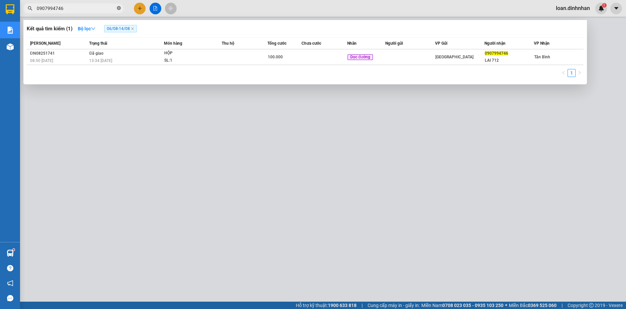
click at [119, 6] on icon "close-circle" at bounding box center [119, 8] width 4 height 4
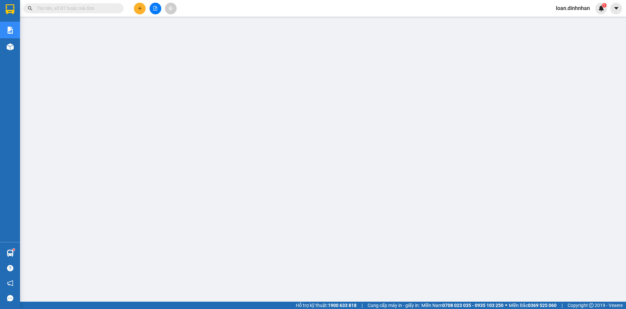
click at [88, 10] on input "text" at bounding box center [76, 8] width 79 height 7
click at [94, 7] on input "text" at bounding box center [76, 8] width 79 height 7
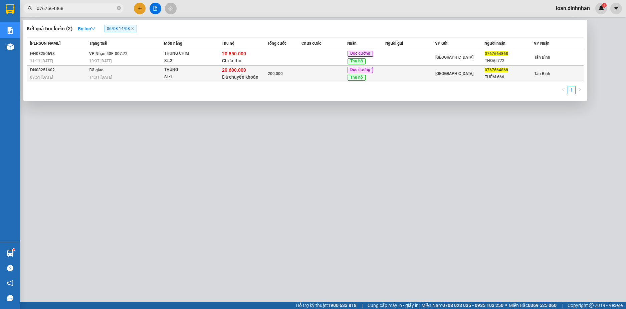
type input "0767664868"
click at [190, 74] on div "SL: 1" at bounding box center [189, 77] width 50 height 7
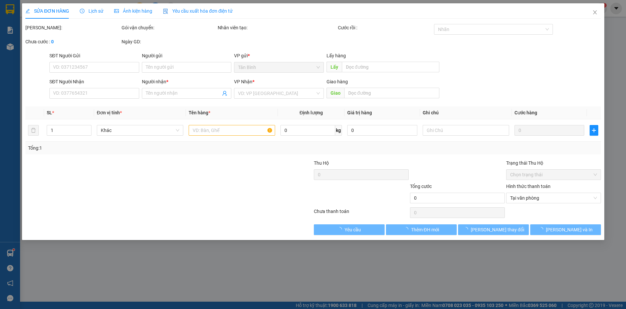
type input "0767664868"
type input "THÊM 666"
type input "20.600.000"
type input "200.000"
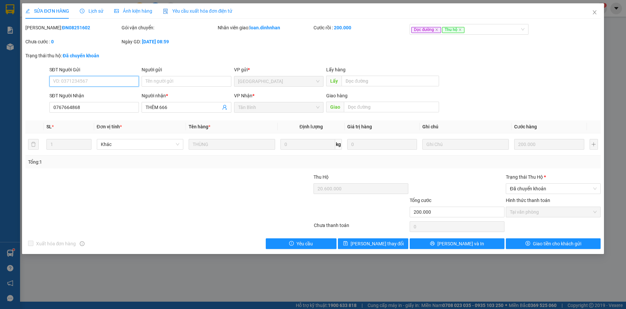
drag, startPoint x: 563, startPoint y: 215, endPoint x: 589, endPoint y: 214, distance: 25.7
click at [568, 215] on span "Tại văn phòng" at bounding box center [552, 212] width 87 height 10
click at [596, 187] on span "Đã chuyển khoản" at bounding box center [552, 189] width 87 height 10
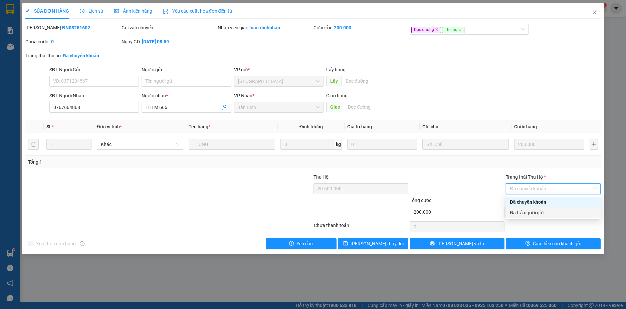
click at [578, 210] on div "Đã trả người gửi" at bounding box center [552, 212] width 87 height 7
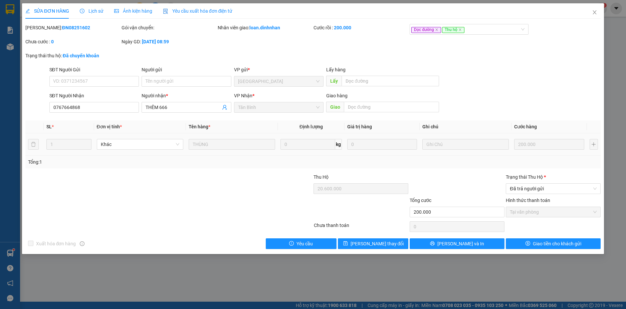
drag, startPoint x: 585, startPoint y: 145, endPoint x: 546, endPoint y: 164, distance: 43.4
click at [568, 154] on td "200.000" at bounding box center [548, 144] width 75 height 22
drag, startPoint x: 546, startPoint y: 164, endPoint x: 537, endPoint y: 179, distance: 17.2
click at [544, 168] on div "Total Paid Fee 200.000 Total UnPaid Fee 0 Cash Collection Total Fee Mã ĐH: ĐN08…" at bounding box center [312, 136] width 575 height 225
click at [514, 151] on div "200.000" at bounding box center [549, 144] width 70 height 13
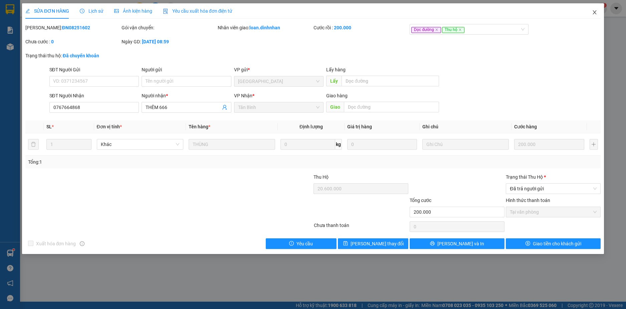
drag, startPoint x: 599, startPoint y: 13, endPoint x: 595, endPoint y: 12, distance: 3.7
click at [599, 12] on span "Close" at bounding box center [594, 12] width 19 height 19
